Goal: Task Accomplishment & Management: Use online tool/utility

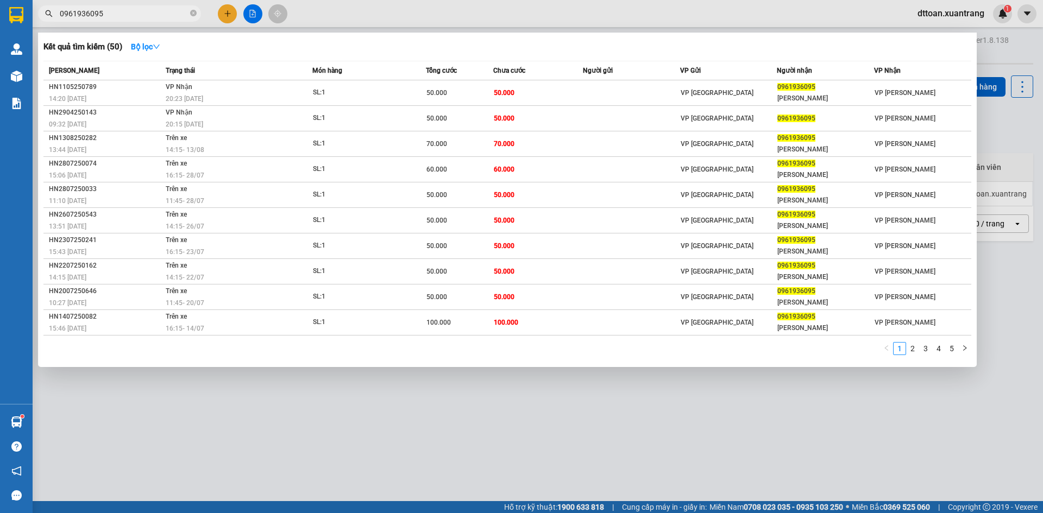
click at [112, 12] on input "0961936095" at bounding box center [124, 14] width 128 height 12
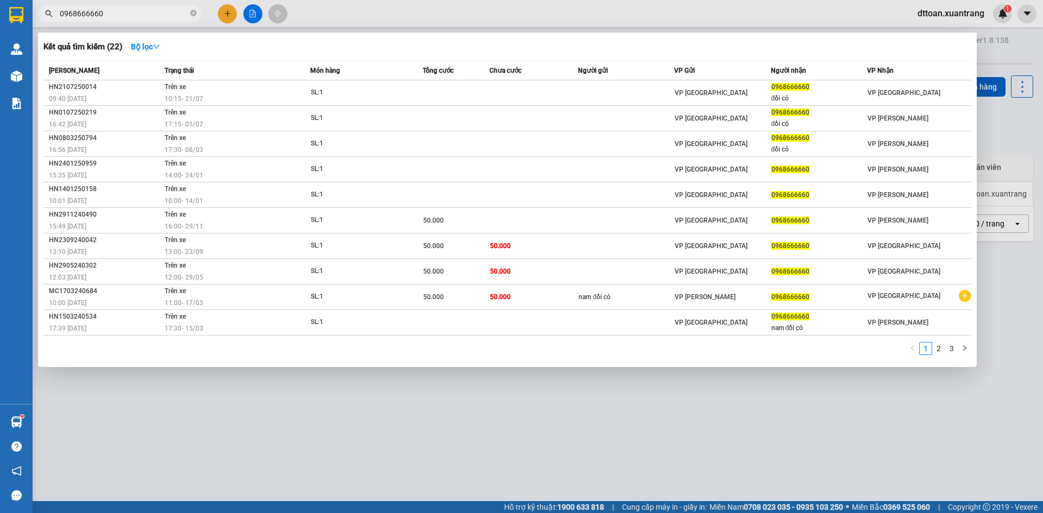
type input "0968666660"
click at [248, 12] on div at bounding box center [521, 256] width 1043 height 513
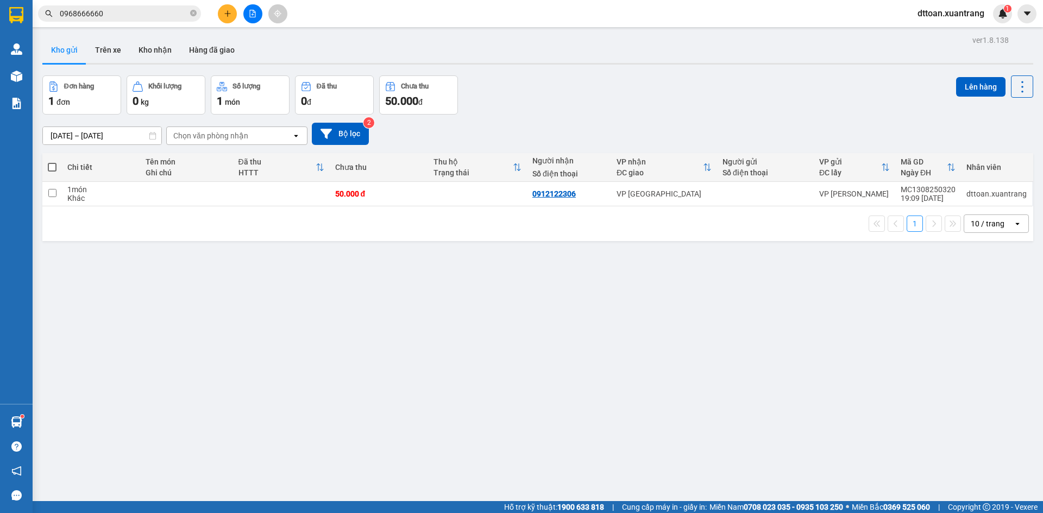
click at [250, 12] on icon "file-add" at bounding box center [253, 14] width 6 height 8
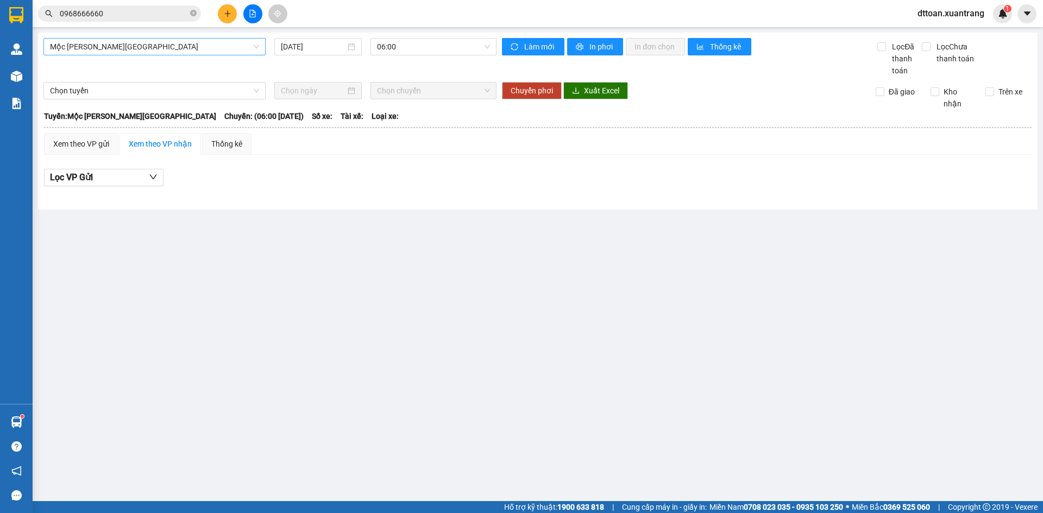
click at [163, 42] on span "Mộc [PERSON_NAME][GEOGRAPHIC_DATA]" at bounding box center [154, 47] width 209 height 16
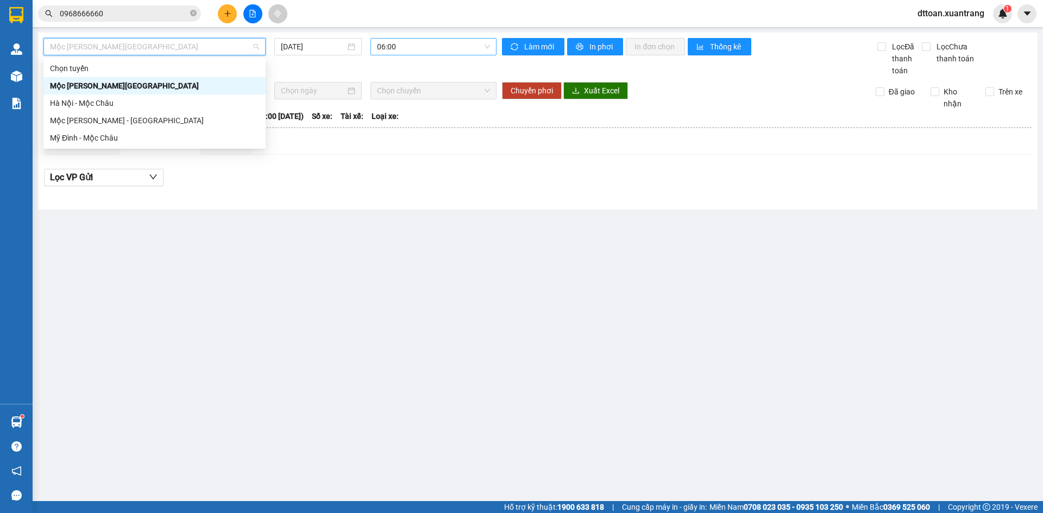
click at [417, 45] on span "06:00" at bounding box center [433, 47] width 113 height 16
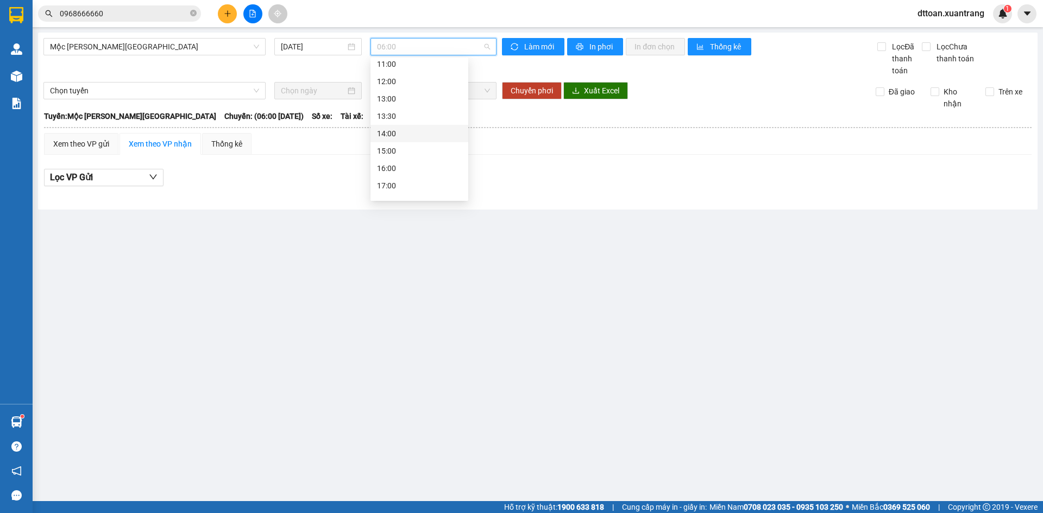
scroll to position [156, 0]
click at [399, 170] on div "19:00" at bounding box center [419, 173] width 85 height 12
click at [185, 56] on div "Mộc [PERSON_NAME][GEOGRAPHIC_DATA] [DATE] 19:00 19:00" at bounding box center [269, 57] width 453 height 39
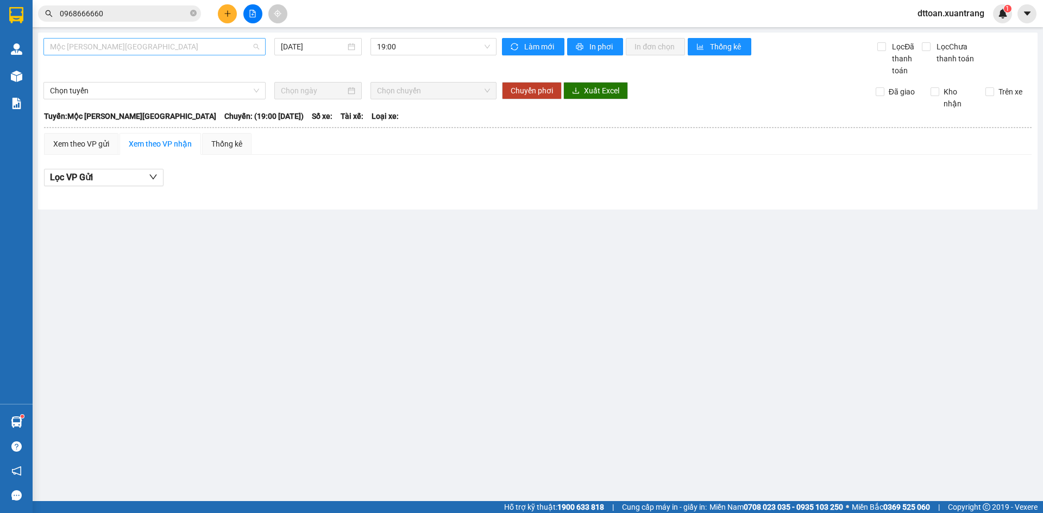
drag, startPoint x: 185, startPoint y: 52, endPoint x: 191, endPoint y: 48, distance: 7.3
click at [186, 52] on span "Mộc [PERSON_NAME][GEOGRAPHIC_DATA]" at bounding box center [154, 47] width 209 height 16
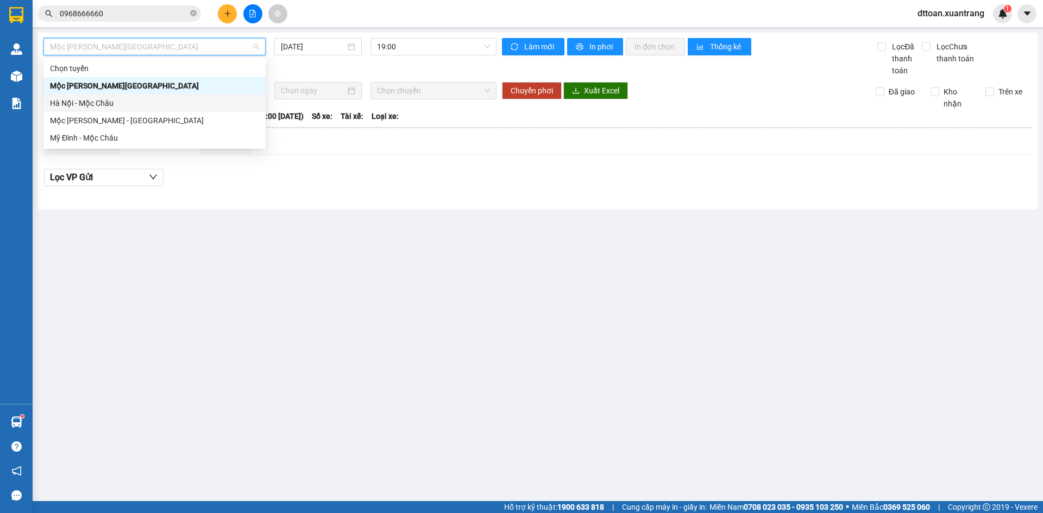
click at [156, 98] on div "Hà Nội - Mộc Châu" at bounding box center [154, 103] width 209 height 12
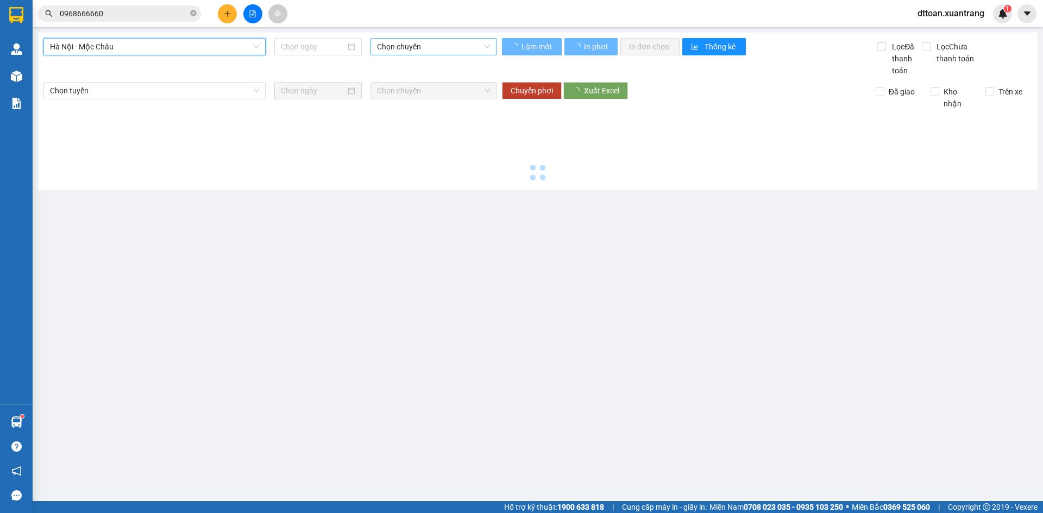
type input "[DATE]"
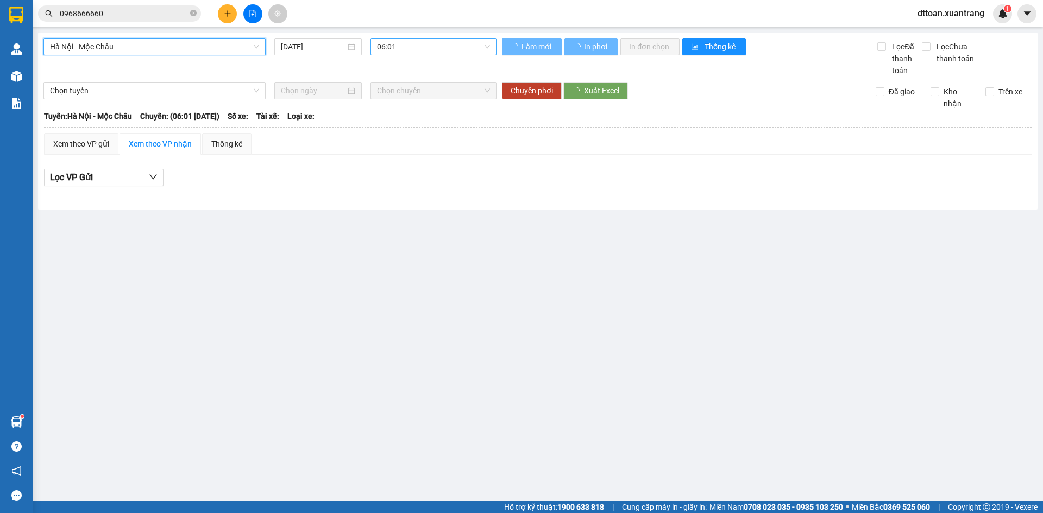
click at [431, 48] on span "06:01" at bounding box center [433, 47] width 113 height 16
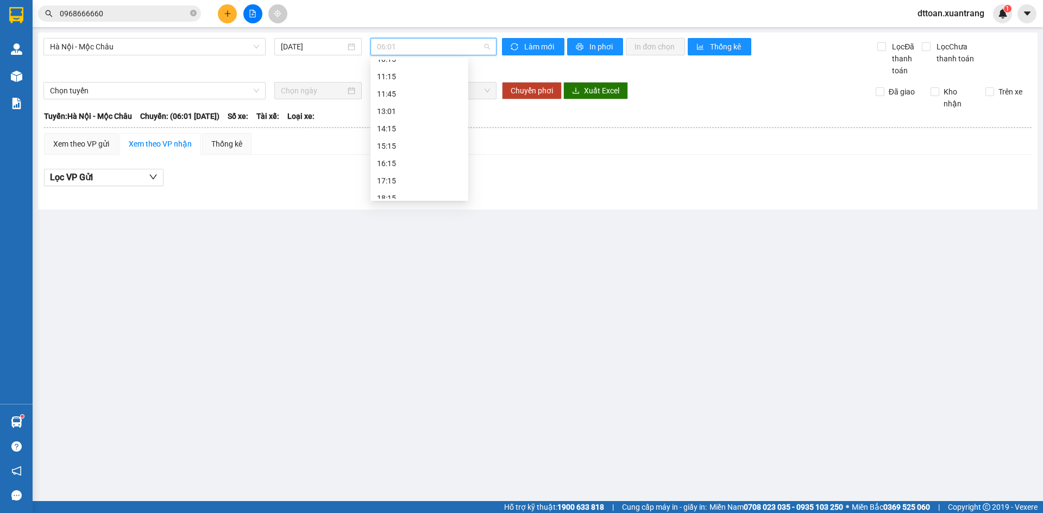
scroll to position [156, 0]
click at [398, 190] on div "19:15" at bounding box center [419, 190] width 85 height 12
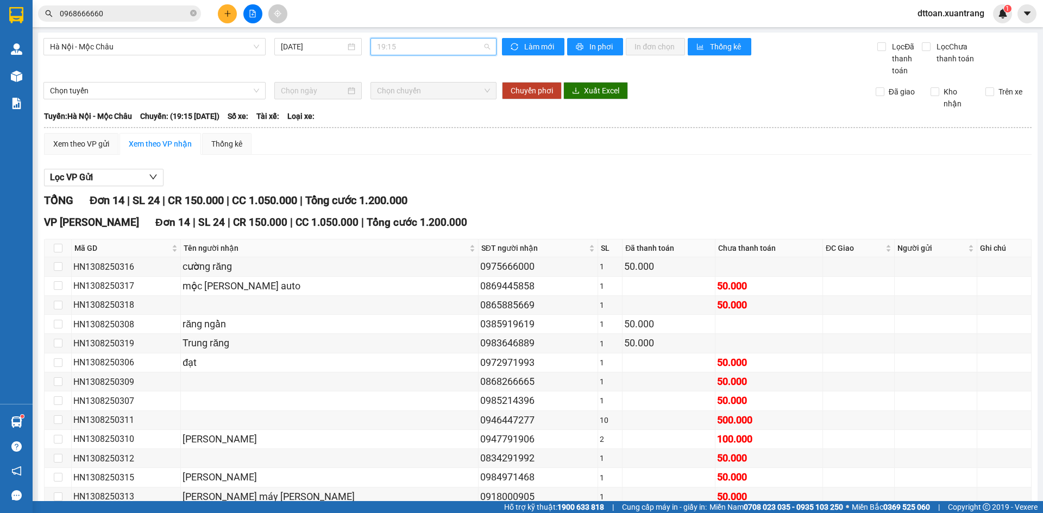
drag, startPoint x: 391, startPoint y: 49, endPoint x: 422, endPoint y: 148, distance: 103.6
click at [392, 49] on span "19:15" at bounding box center [433, 47] width 113 height 16
click at [413, 174] on div "18:15" at bounding box center [416, 173] width 85 height 12
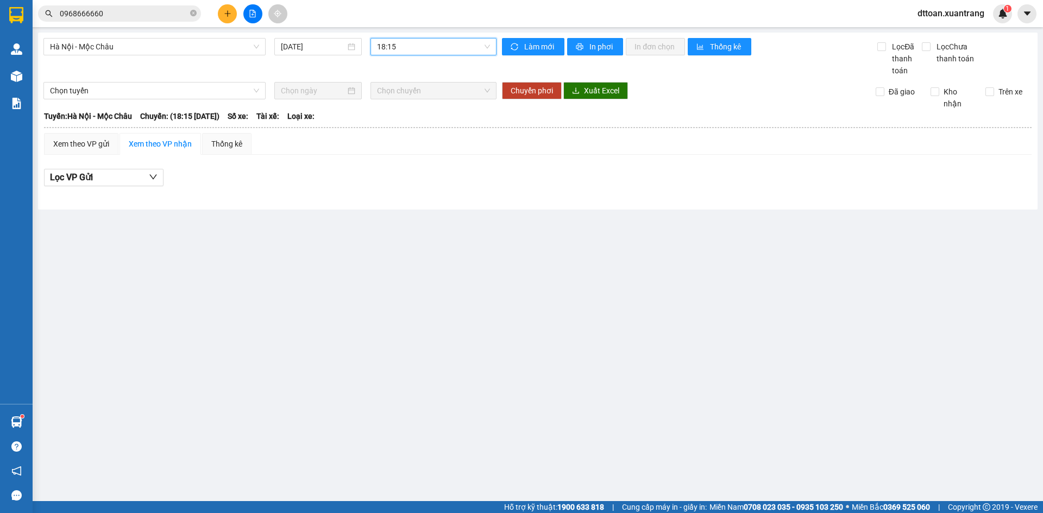
click at [409, 30] on main "[GEOGRAPHIC_DATA] - Mộc [PERSON_NAME] [DATE] 18:15 18:15 [PERSON_NAME] mới In p…" at bounding box center [521, 250] width 1043 height 501
click at [413, 40] on span "18:15" at bounding box center [433, 47] width 113 height 16
click at [426, 151] on div "17:15" at bounding box center [419, 155] width 85 height 12
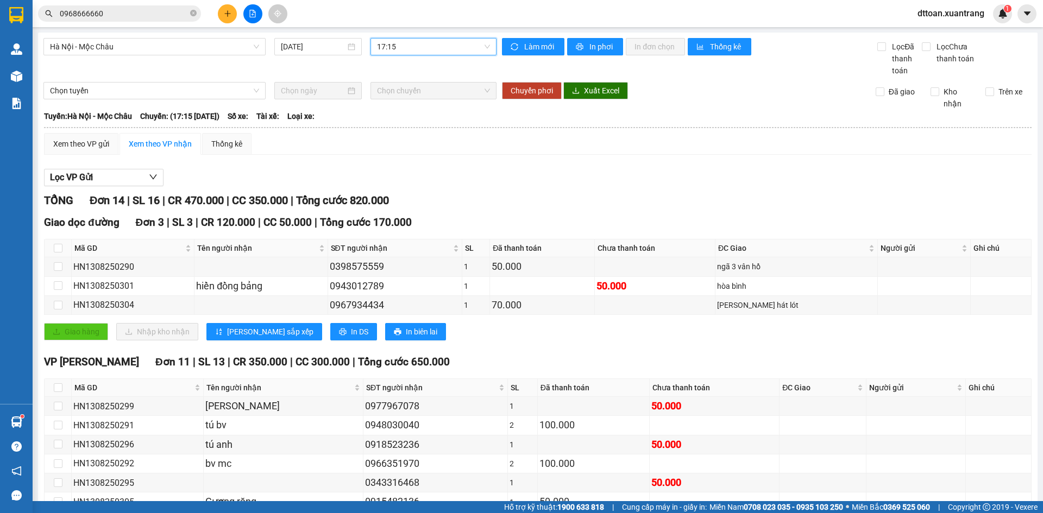
click at [410, 53] on span "17:15" at bounding box center [433, 47] width 113 height 16
click at [396, 168] on div "18:15" at bounding box center [416, 173] width 85 height 12
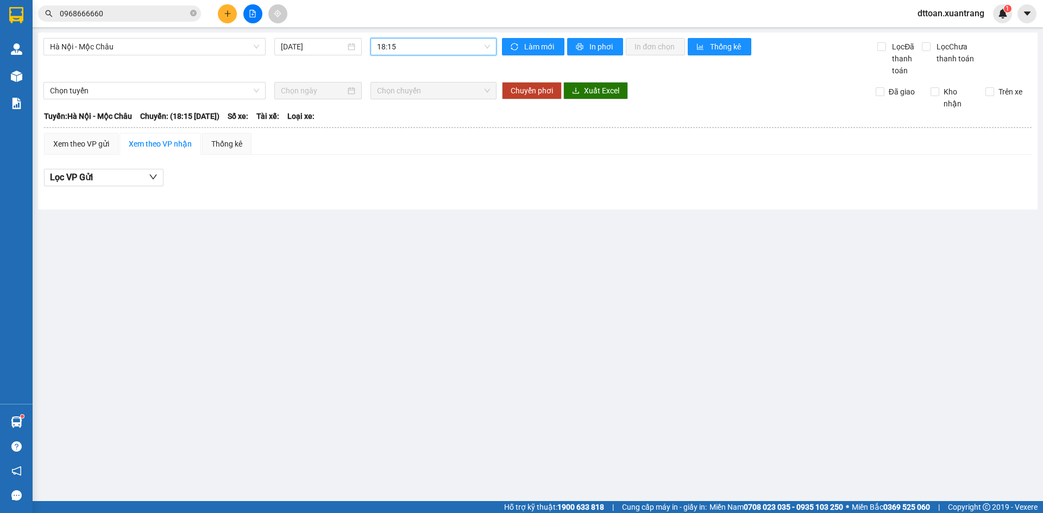
click at [424, 50] on span "18:15" at bounding box center [433, 47] width 113 height 16
click at [417, 193] on div "19:15" at bounding box center [419, 190] width 85 height 12
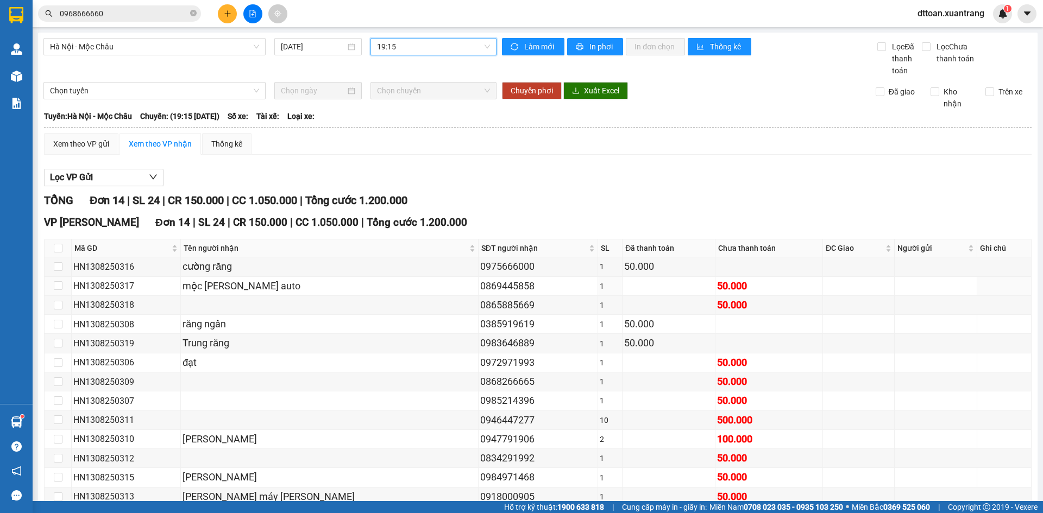
drag, startPoint x: 303, startPoint y: 283, endPoint x: 334, endPoint y: 10, distance: 274.9
click at [334, 10] on div "Kết quả [PERSON_NAME] ( 22 ) Bộ lọc Mã ĐH Trạng thái Món hàng [PERSON_NAME] [PE…" at bounding box center [521, 13] width 1043 height 27
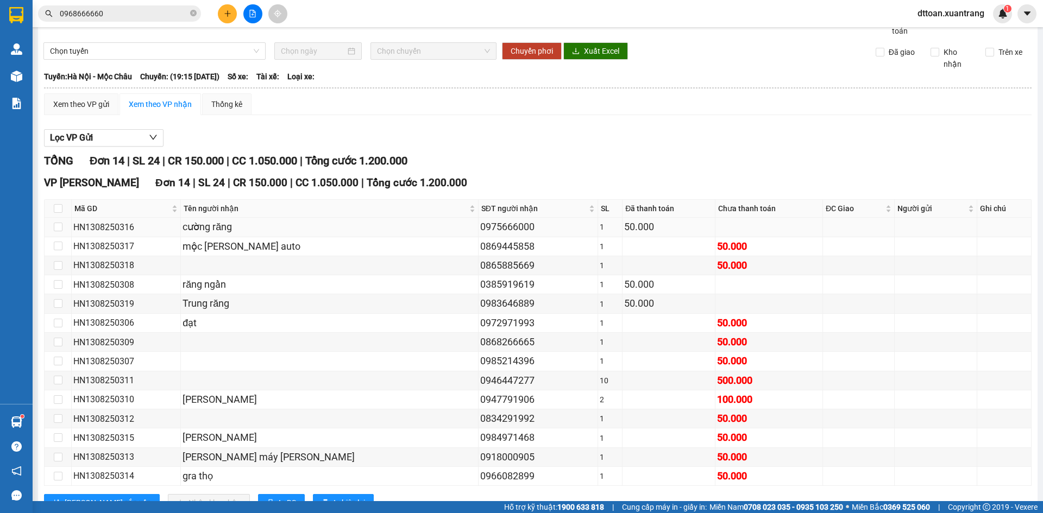
scroll to position [80, 0]
